Goal: Find contact information: Find contact information

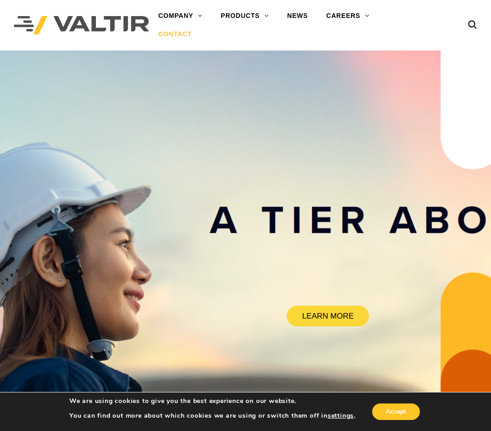
click at [172, 39] on link "CONTACT" at bounding box center [175, 34] width 52 height 18
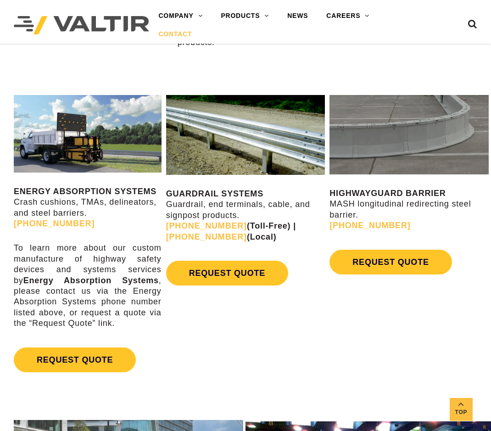
scroll to position [367, 0]
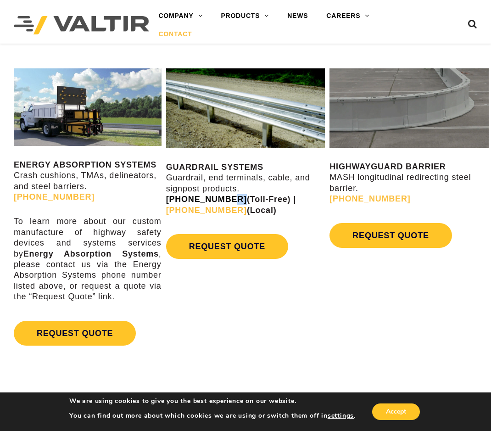
drag, startPoint x: 228, startPoint y: 200, endPoint x: 220, endPoint y: 200, distance: 7.8
click at [220, 200] on strong "[PHONE_NUMBER] (Toll-Free) | [PHONE_NUMBER] (Local)" at bounding box center [231, 205] width 130 height 20
drag, startPoint x: 220, startPoint y: 200, endPoint x: 287, endPoint y: 218, distance: 68.8
click at [287, 218] on div "GUARDRAIL SYSTEMS Guardrail, end terminals, cable, and signpost products. [PHON…" at bounding box center [245, 165] width 159 height 195
drag, startPoint x: 186, startPoint y: 209, endPoint x: 283, endPoint y: 202, distance: 97.1
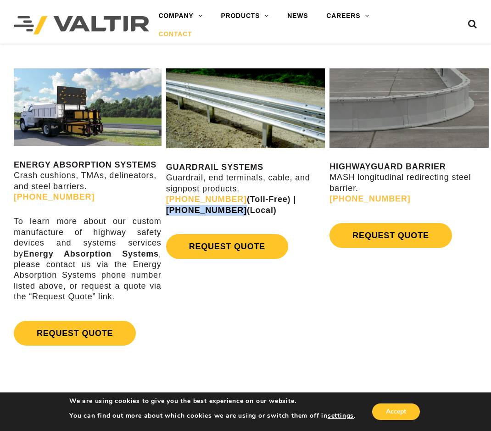
click at [283, 202] on strong "[PHONE_NUMBER] (Toll-Free) | [PHONE_NUMBER] (Local)" at bounding box center [231, 205] width 130 height 20
copy link "[PHONE_NUMBER]"
